Goal: Transaction & Acquisition: Purchase product/service

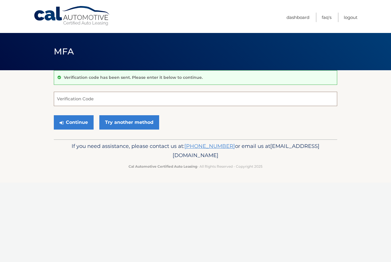
click at [170, 93] on input "Verification Code" at bounding box center [195, 99] width 283 height 14
type input "165313"
click at [74, 122] on button "Continue" at bounding box center [74, 122] width 40 height 14
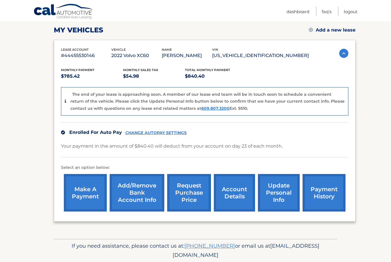
scroll to position [78, 0]
click at [185, 198] on link "request purchase price" at bounding box center [189, 192] width 44 height 37
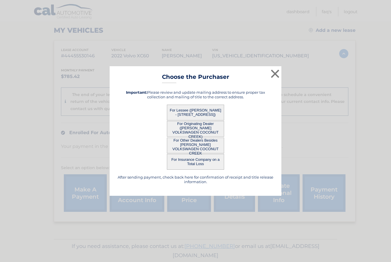
click at [213, 117] on button "For Lessee ([PERSON_NAME] - [STREET_ADDRESS])" at bounding box center [195, 112] width 57 height 16
click at [207, 120] on button "For Lessee ([PERSON_NAME] - [STREET_ADDRESS])" at bounding box center [195, 112] width 57 height 16
click at [201, 120] on button "For Lessee ([PERSON_NAME] - [STREET_ADDRESS])" at bounding box center [195, 112] width 57 height 16
click at [207, 120] on button "For Lessee ([PERSON_NAME] - [STREET_ADDRESS])" at bounding box center [195, 112] width 57 height 16
click at [274, 79] on button "×" at bounding box center [274, 73] width 11 height 11
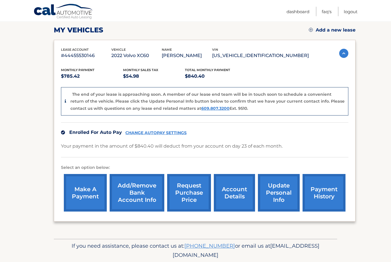
click at [191, 199] on link "request purchase price" at bounding box center [189, 192] width 44 height 37
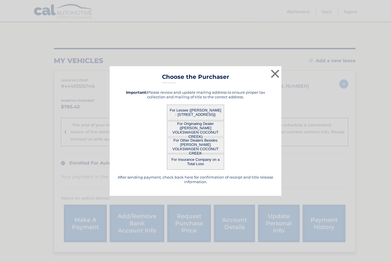
scroll to position [46, 0]
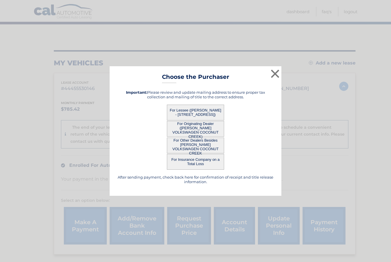
click at [209, 120] on button "For Lessee ([PERSON_NAME] - [STREET_ADDRESS])" at bounding box center [195, 112] width 57 height 16
click at [203, 120] on button "For Lessee ([PERSON_NAME] - [STREET_ADDRESS])" at bounding box center [195, 112] width 57 height 16
click at [205, 120] on button "For Lessee ([PERSON_NAME] - [STREET_ADDRESS])" at bounding box center [195, 112] width 57 height 16
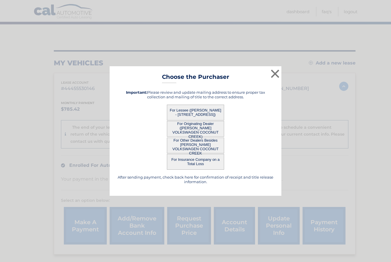
click at [212, 120] on button "For Lessee ([PERSON_NAME] - [STREET_ADDRESS])" at bounding box center [195, 112] width 57 height 16
click at [213, 118] on button "For Lessee ([PERSON_NAME] - [STREET_ADDRESS])" at bounding box center [195, 112] width 57 height 16
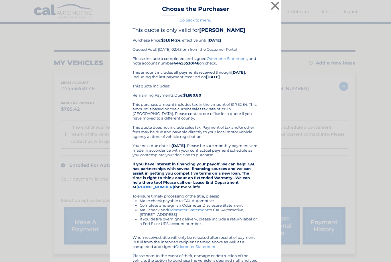
scroll to position [1, 0]
